Goal: Transaction & Acquisition: Purchase product/service

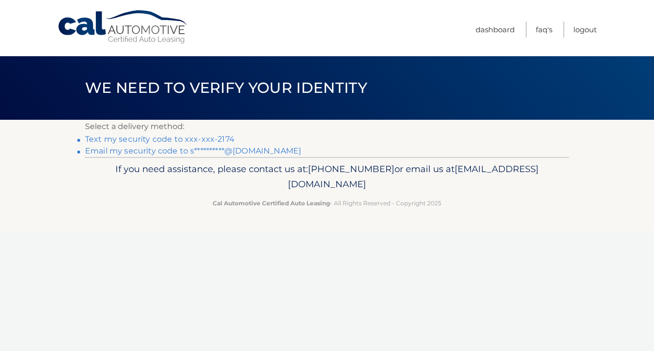
click at [175, 139] on link "Text my security code to xxx-xxx-2174" at bounding box center [160, 138] width 150 height 9
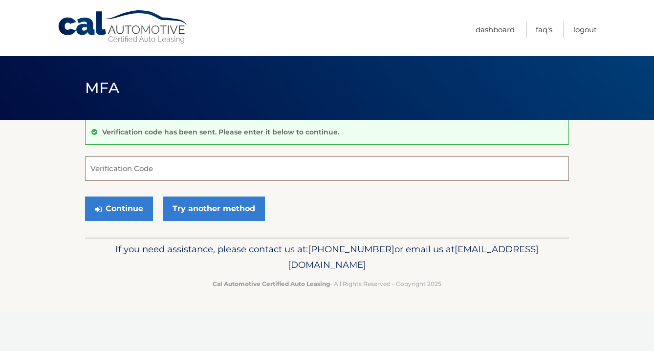
click at [140, 164] on input "Verification Code" at bounding box center [327, 168] width 484 height 24
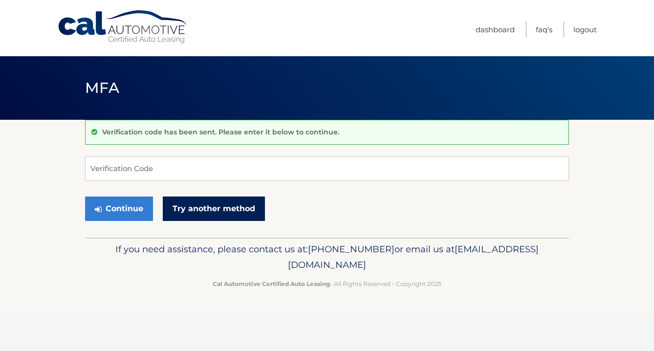
click at [186, 214] on link "Try another method" at bounding box center [214, 209] width 102 height 24
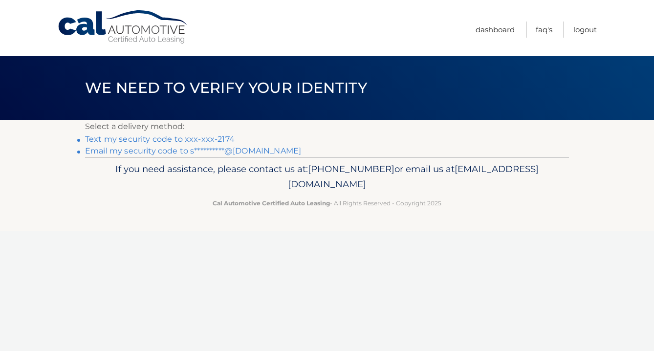
click at [156, 152] on link "**********" at bounding box center [193, 150] width 216 height 9
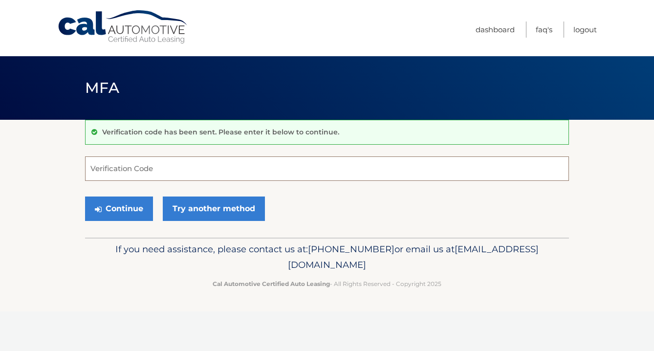
click at [104, 170] on input "Verification Code" at bounding box center [327, 168] width 484 height 24
type input "931961"
click at [119, 208] on button "Continue" at bounding box center [119, 209] width 68 height 24
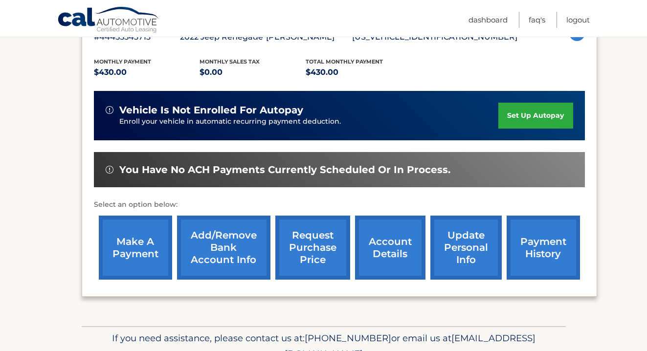
scroll to position [196, 0]
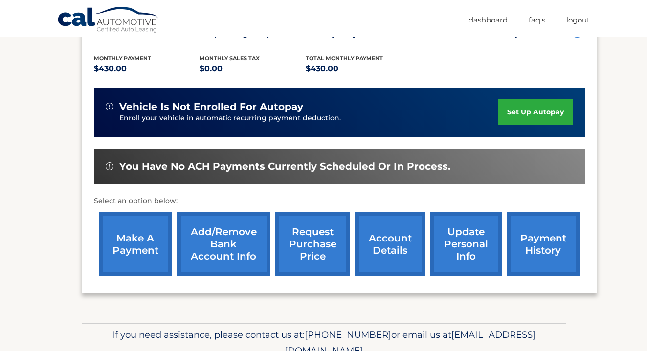
click at [146, 245] on link "make a payment" at bounding box center [135, 244] width 73 height 64
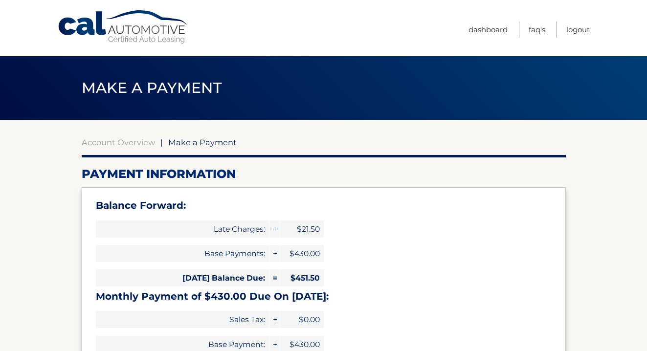
select select "OTY0OGJkNTItNzU2OS00NGNjLWI3ODAtMDJkY2QzZWM1NjQ2"
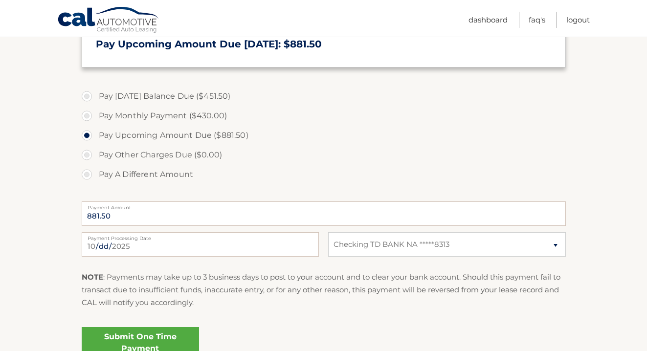
scroll to position [342, 0]
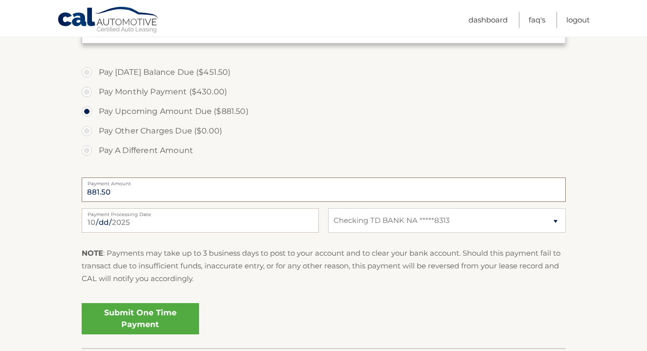
drag, startPoint x: 125, startPoint y: 193, endPoint x: 32, endPoint y: 191, distance: 92.9
click at [32, 191] on section "Account Overview | Make a Payment Payment Information Balance Forward: Late Cha…" at bounding box center [323, 63] width 647 height 571
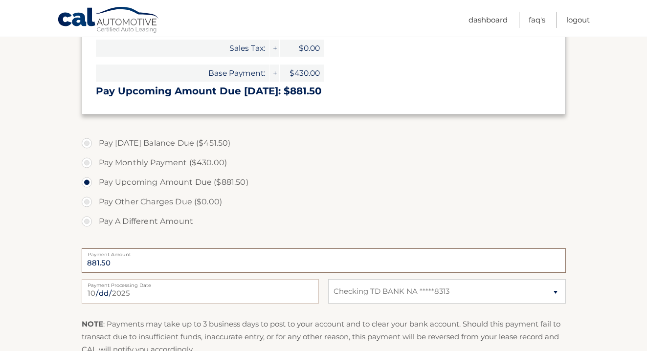
scroll to position [293, 0]
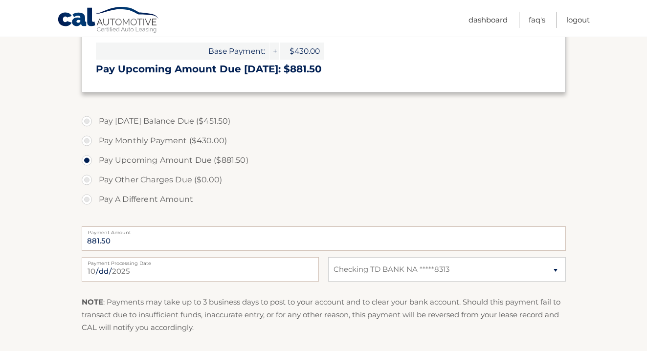
click at [89, 196] on label "Pay A Different Amount" at bounding box center [324, 200] width 484 height 20
click at [89, 196] on input "Pay A Different Amount" at bounding box center [91, 198] width 10 height 16
radio input "true"
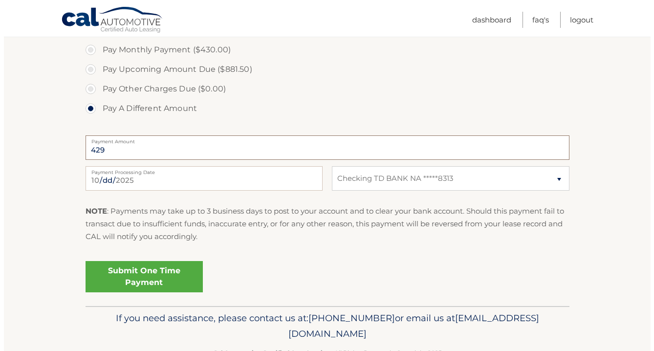
scroll to position [391, 0]
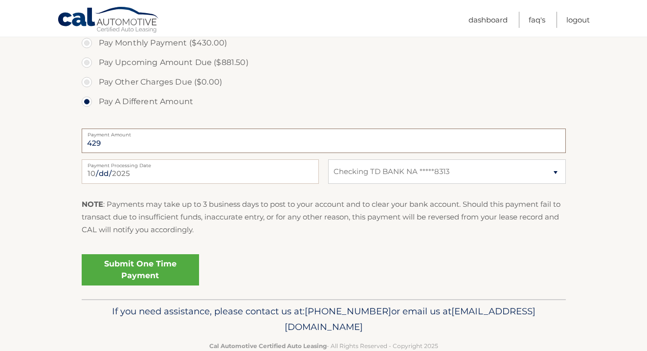
type input "429"
click at [152, 270] on link "Submit One Time Payment" at bounding box center [140, 269] width 117 height 31
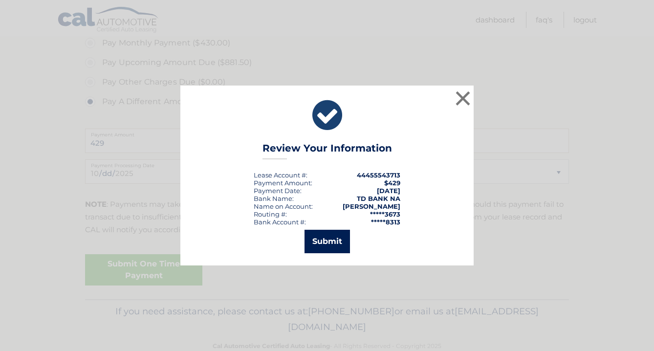
click at [326, 242] on button "Submit" at bounding box center [327, 241] width 45 height 23
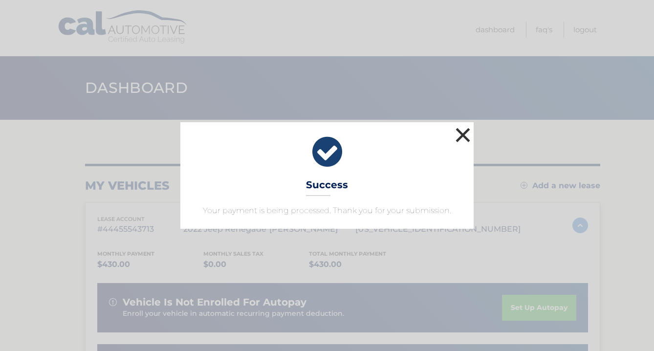
click at [463, 131] on button "×" at bounding box center [463, 135] width 20 height 20
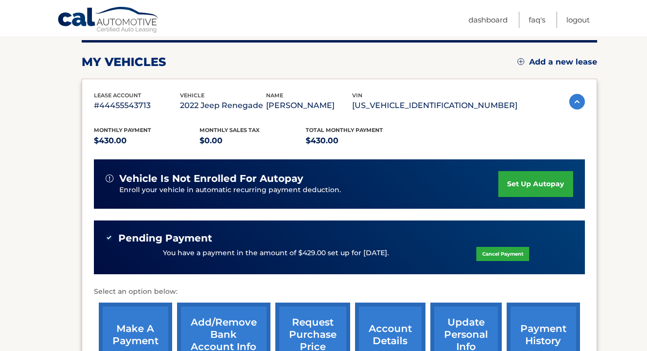
scroll to position [147, 0]
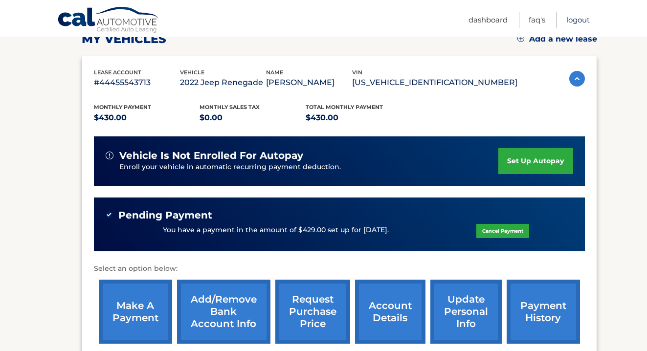
click at [575, 20] on link "Logout" at bounding box center [577, 20] width 23 height 16
